Goal: Use online tool/utility

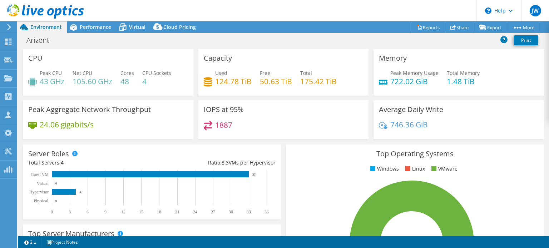
click at [526, 75] on div "Peak Memory Usage 722.02 GiB Total Memory 1.48 TiB" at bounding box center [459, 80] width 160 height 23
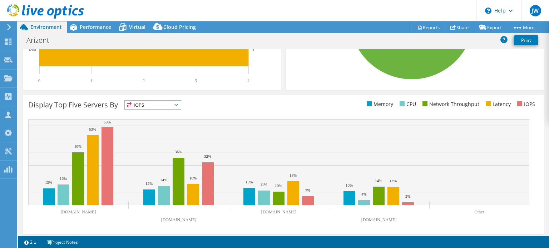
scroll to position [228, 0]
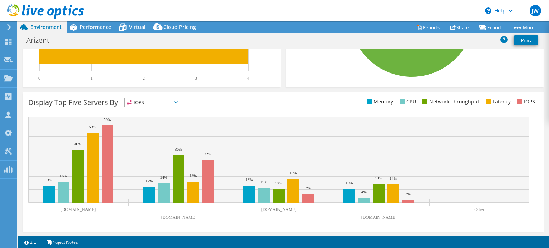
click at [176, 102] on icon at bounding box center [176, 102] width 4 height 2
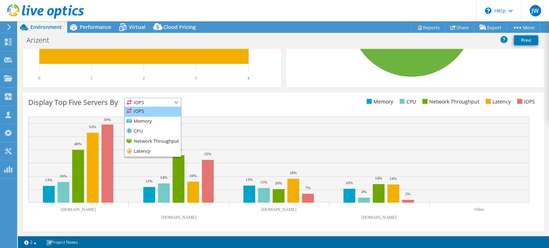
click at [154, 113] on li "IOPS" at bounding box center [153, 112] width 56 height 10
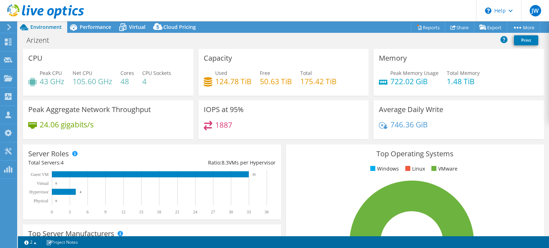
scroll to position [0, 0]
drag, startPoint x: 231, startPoint y: 126, endPoint x: 214, endPoint y: 126, distance: 16.8
click at [214, 126] on div "1887" at bounding box center [284, 128] width 160 height 15
